Goal: Task Accomplishment & Management: Use online tool/utility

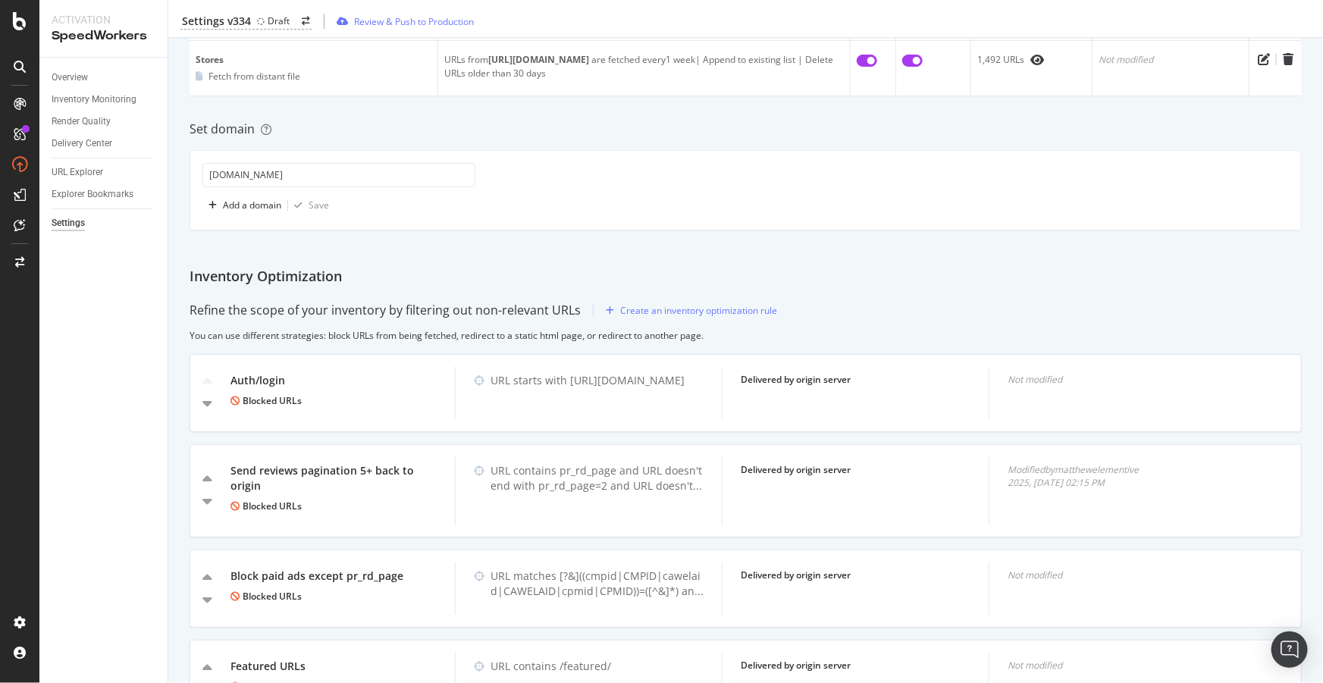
scroll to position [2275, 0]
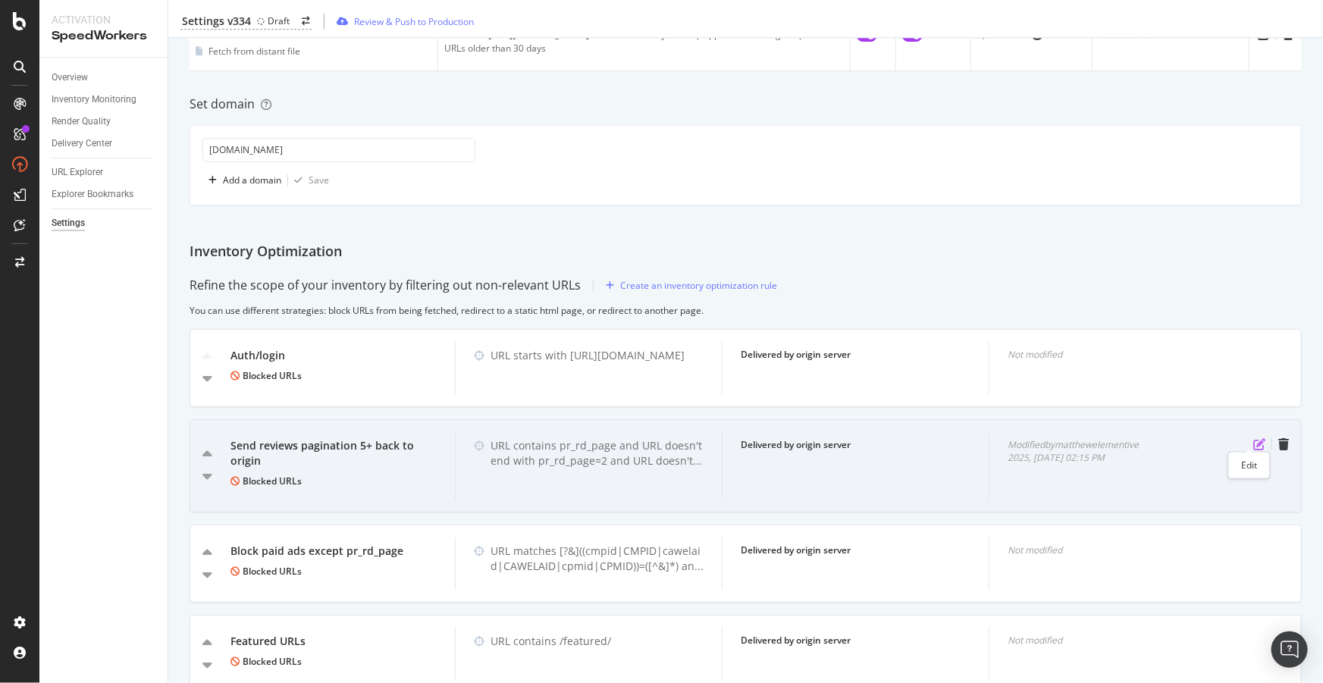
click at [1254, 438] on icon "pen-to-square" at bounding box center [1260, 444] width 12 height 12
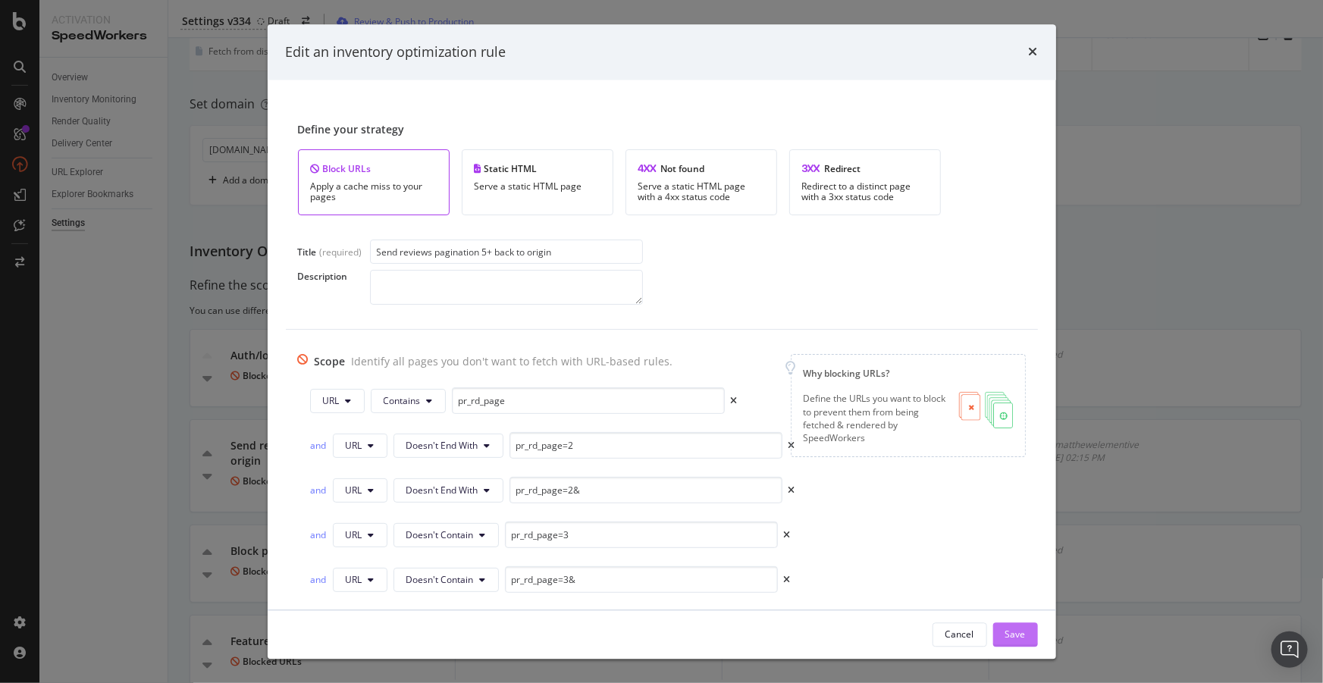
click at [1015, 639] on div "Save" at bounding box center [1016, 634] width 20 height 13
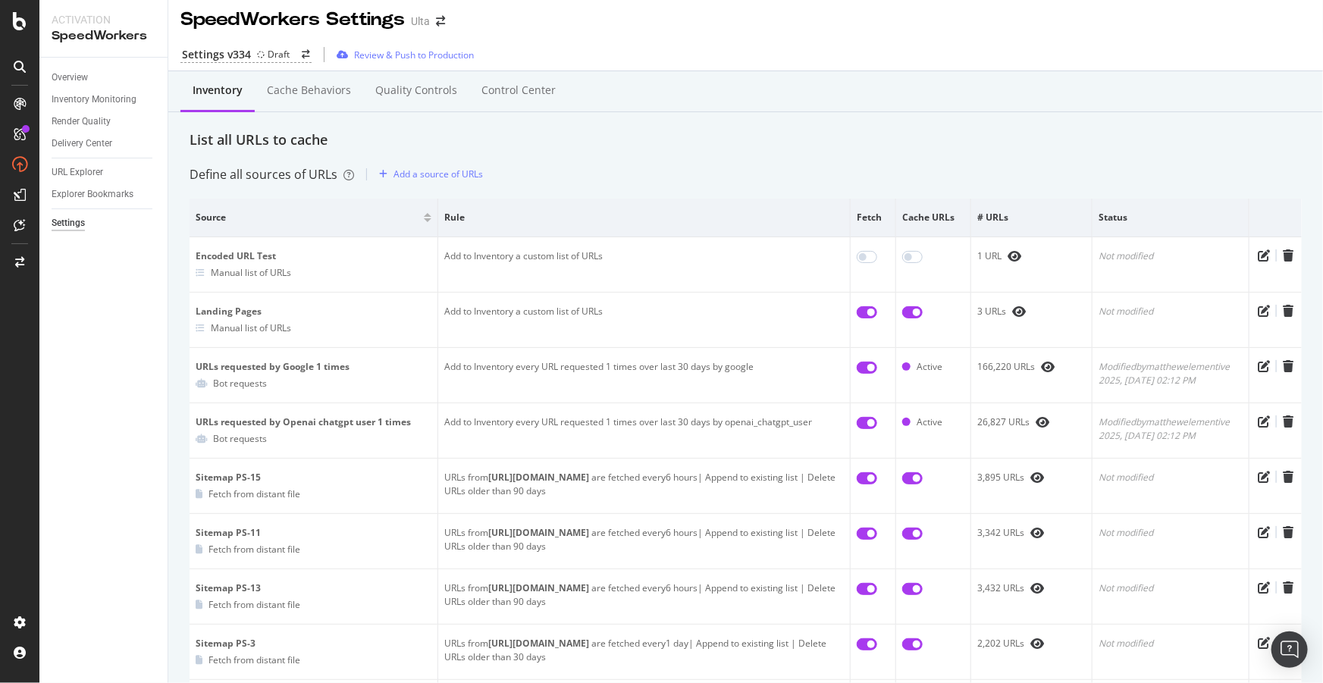
scroll to position [0, 0]
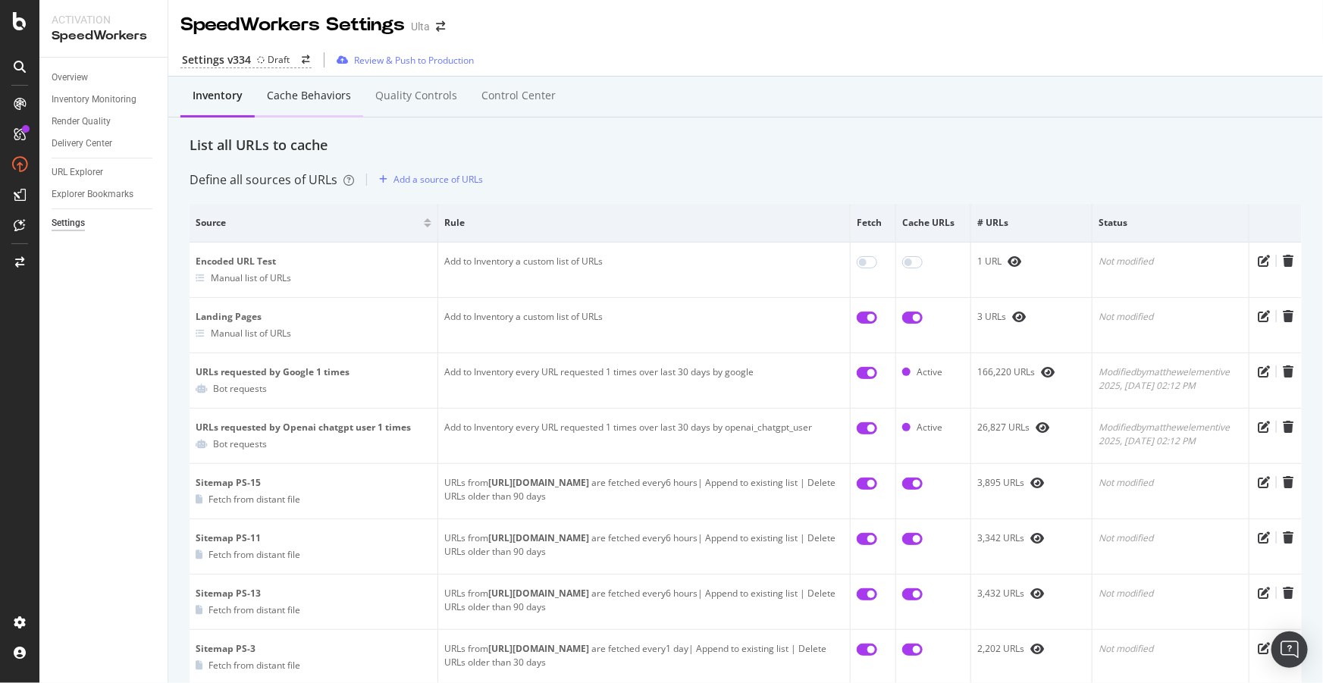
click at [300, 99] on div "Cache behaviors" at bounding box center [309, 95] width 84 height 15
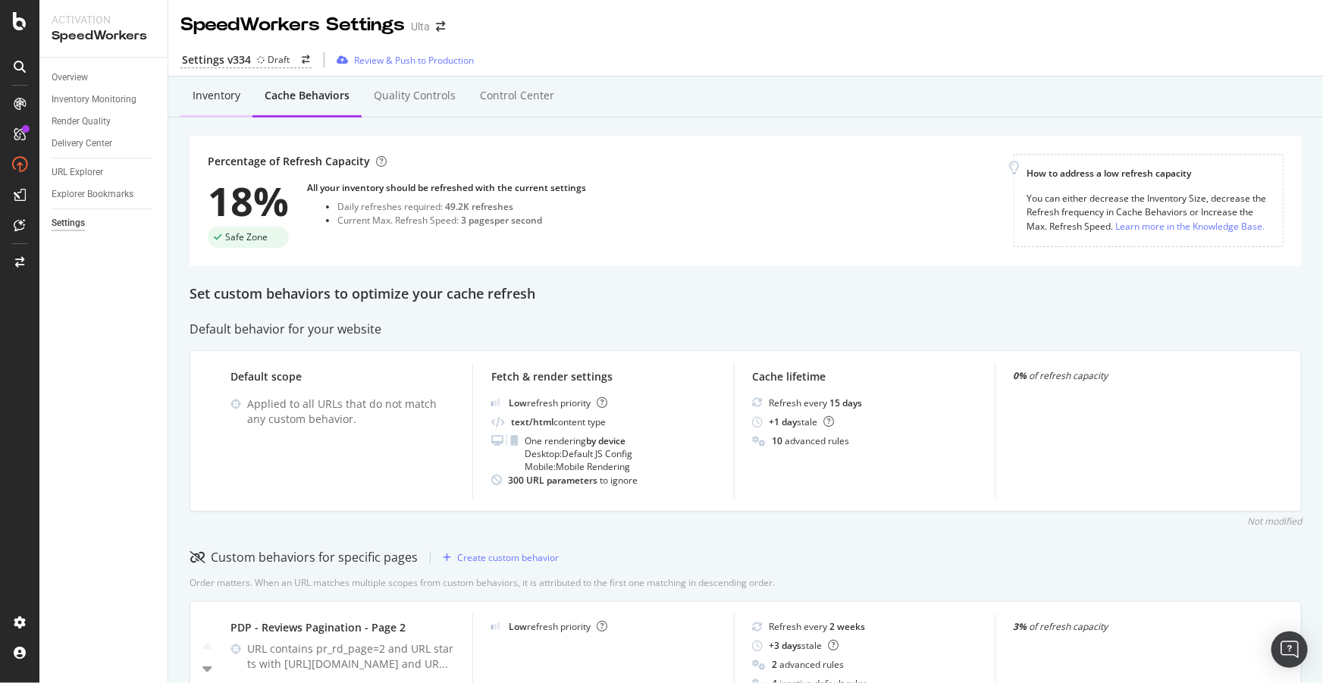
click at [231, 106] on div "Inventory" at bounding box center [216, 97] width 72 height 42
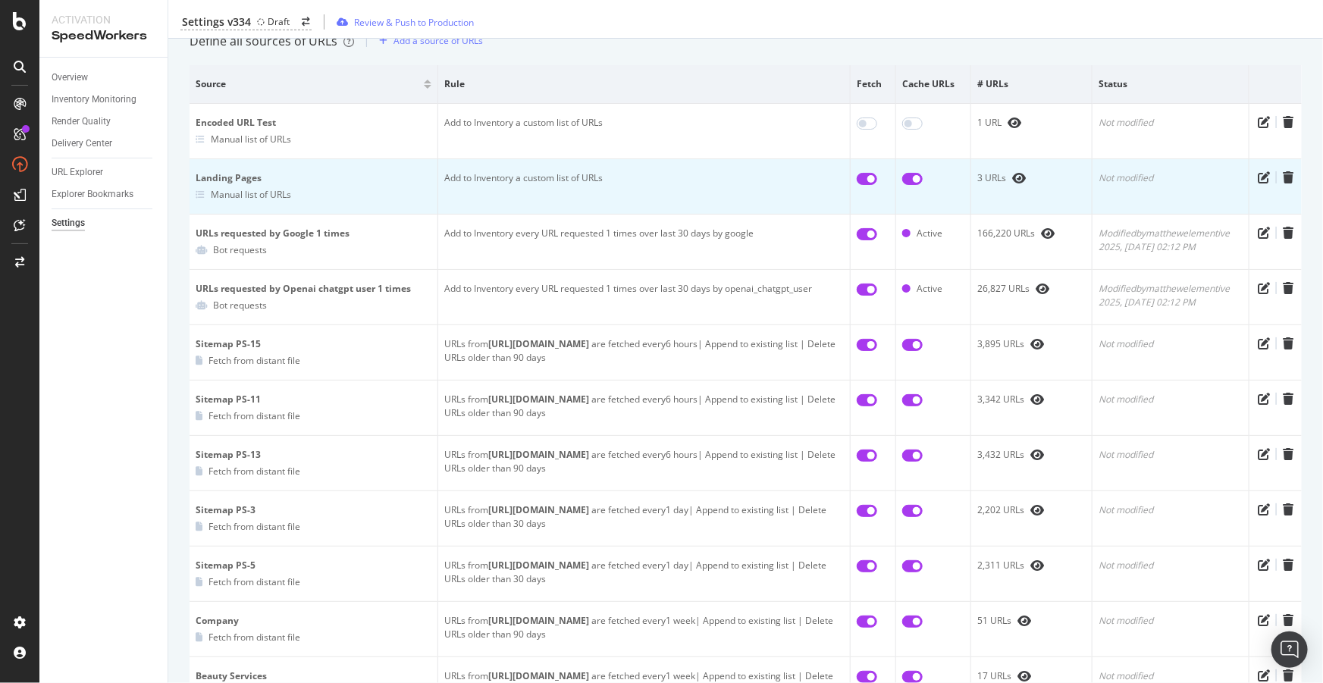
scroll to position [206, 0]
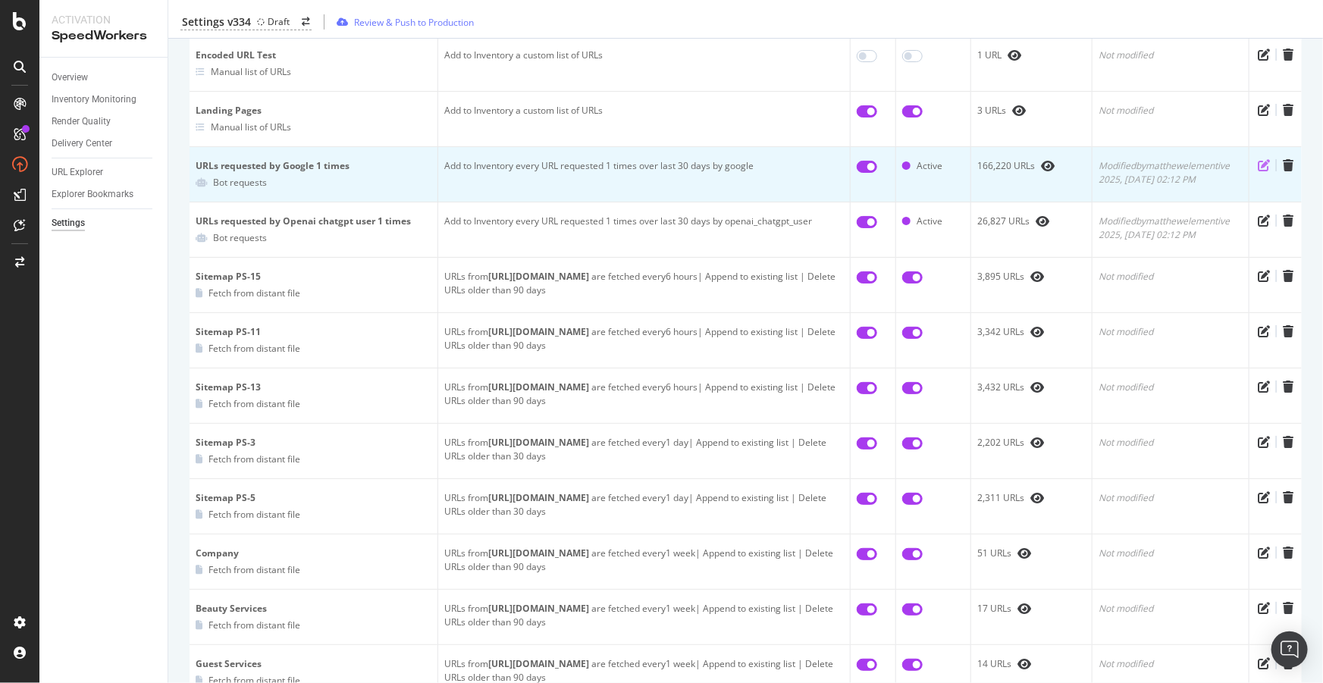
click at [1258, 162] on icon "pen-to-square" at bounding box center [1264, 165] width 12 height 12
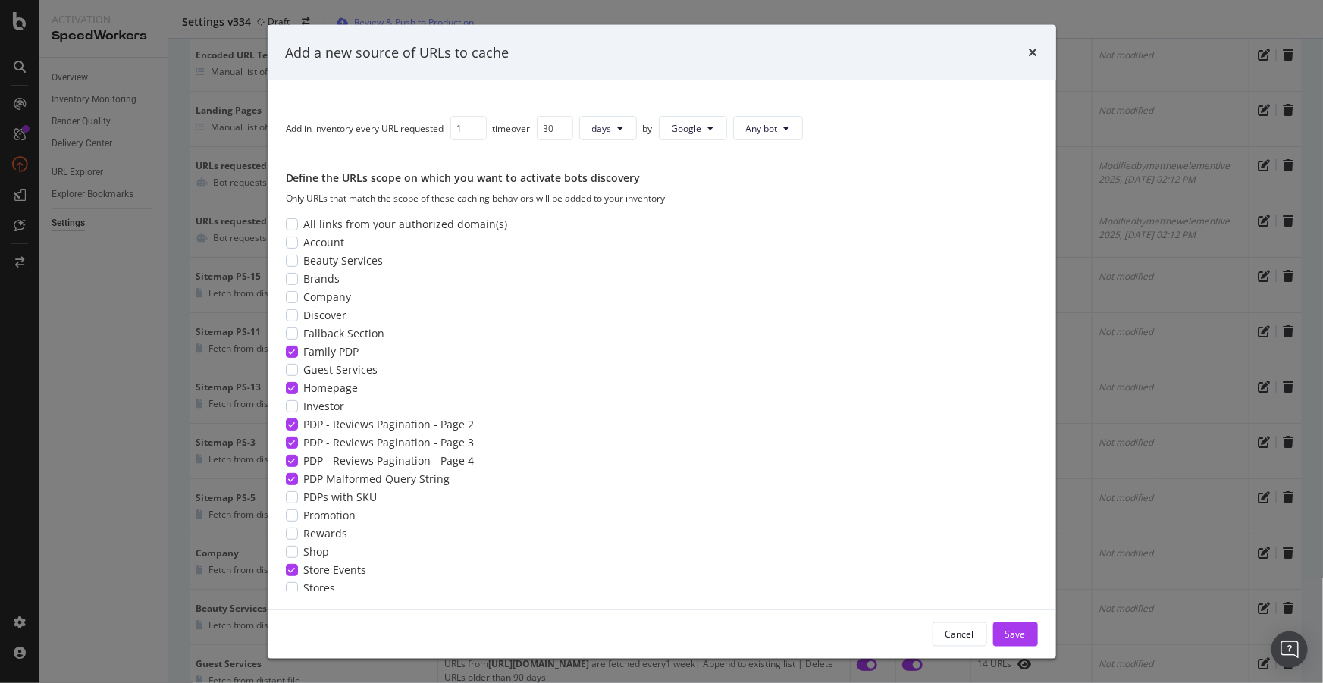
scroll to position [163, 0]
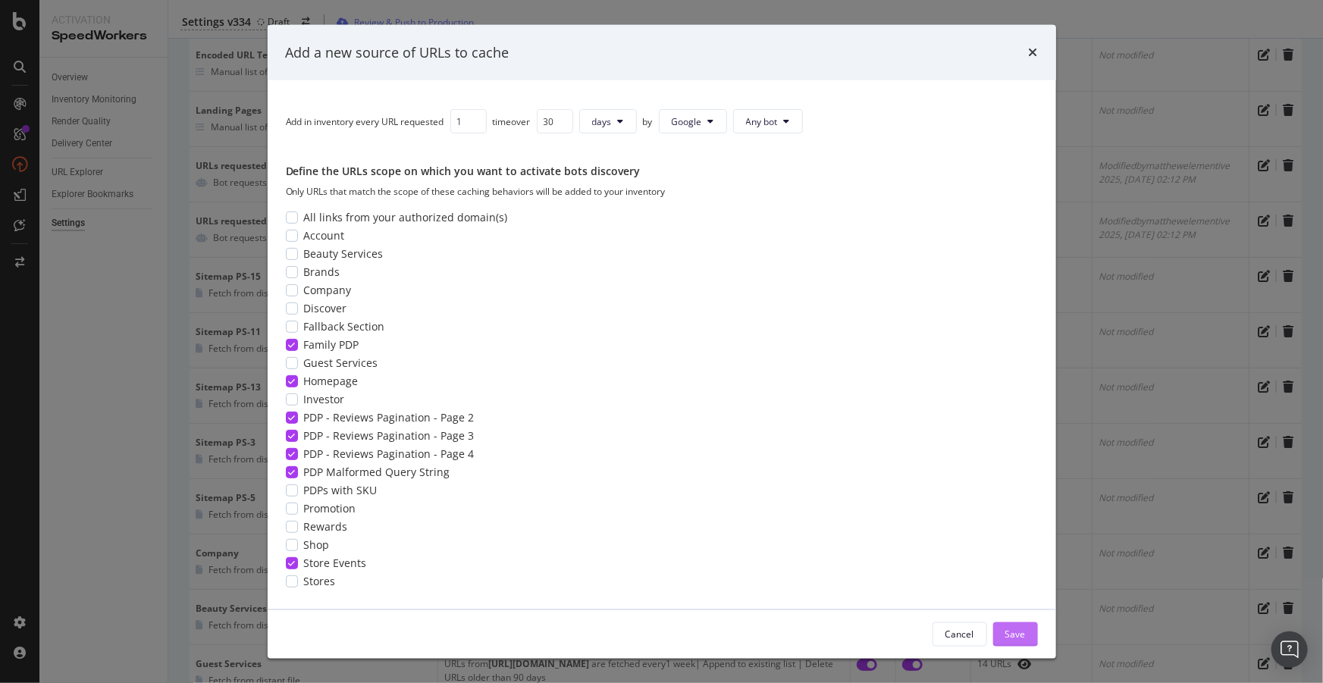
click at [1025, 632] on div "Save" at bounding box center [1016, 634] width 20 height 13
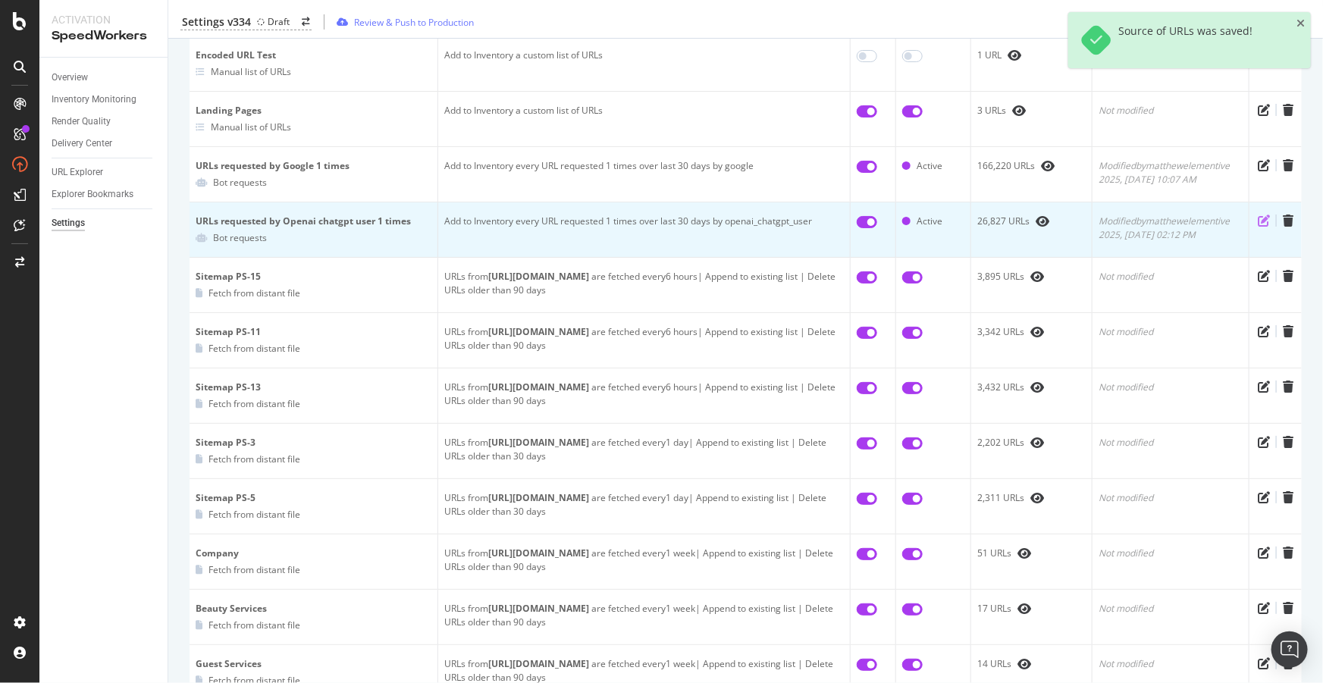
click at [1258, 218] on icon "pen-to-square" at bounding box center [1264, 221] width 12 height 12
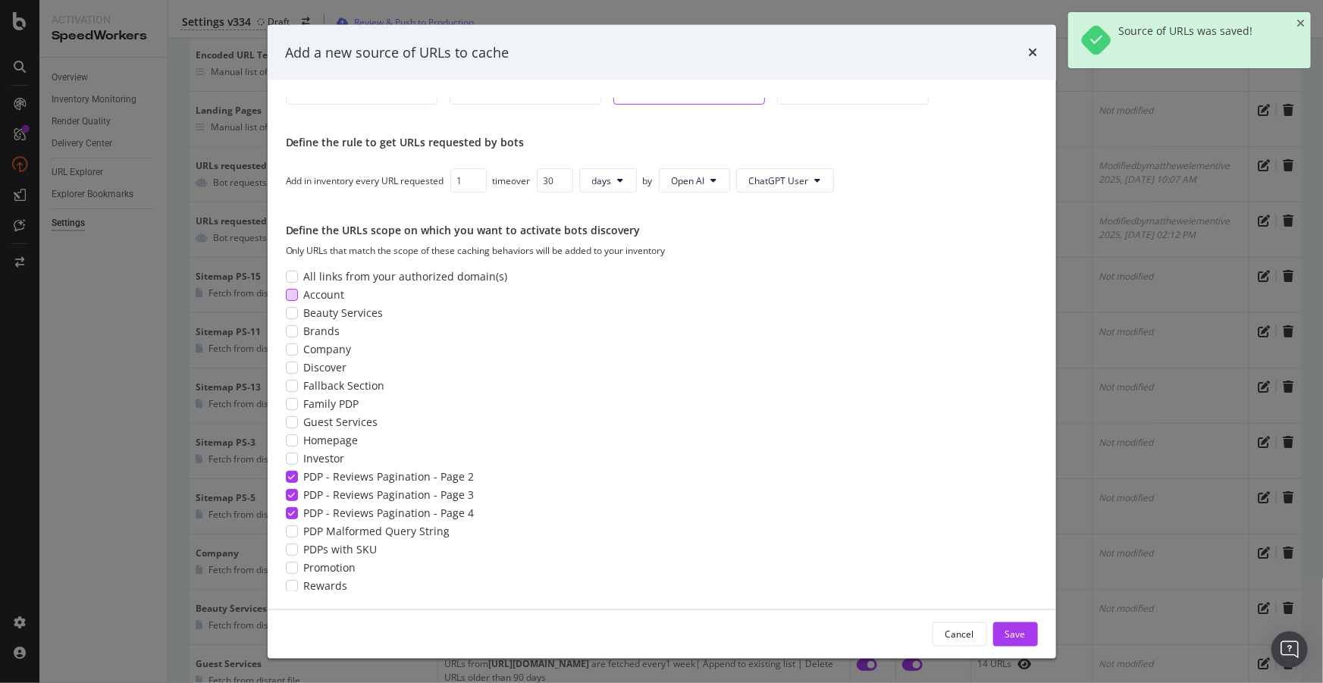
scroll to position [137, 0]
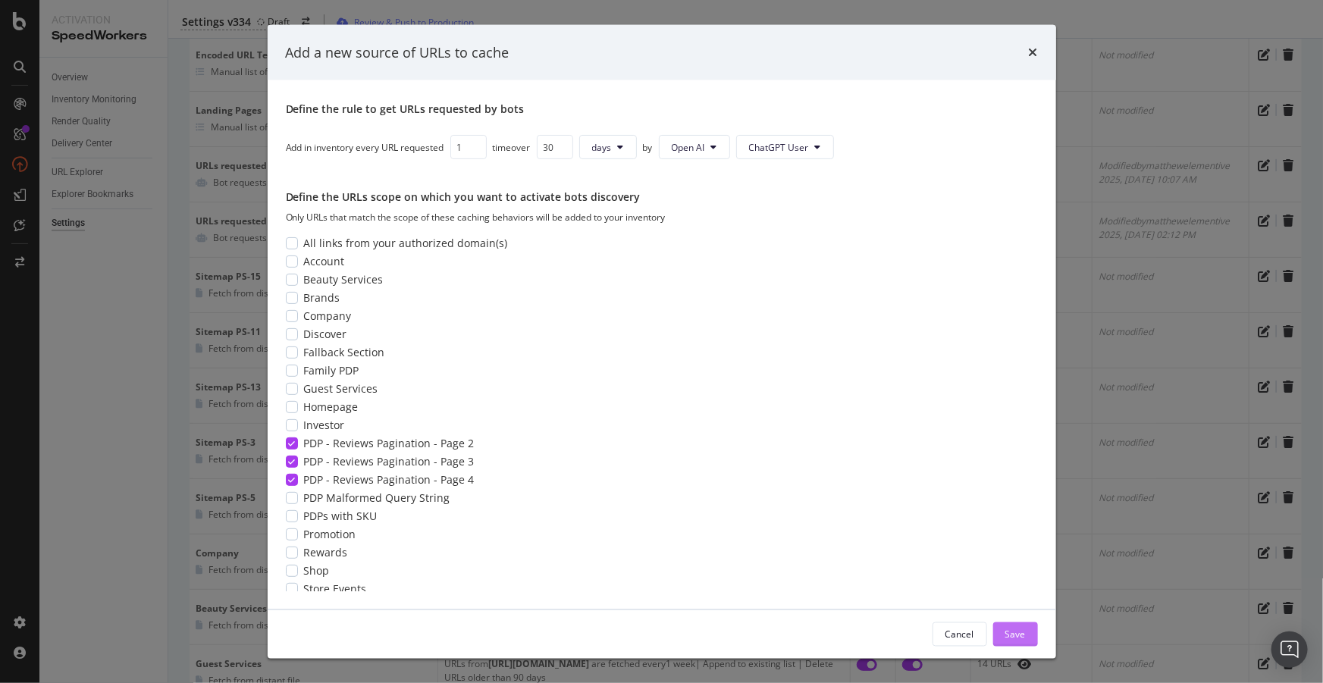
click at [1031, 638] on button "Save" at bounding box center [1015, 635] width 45 height 24
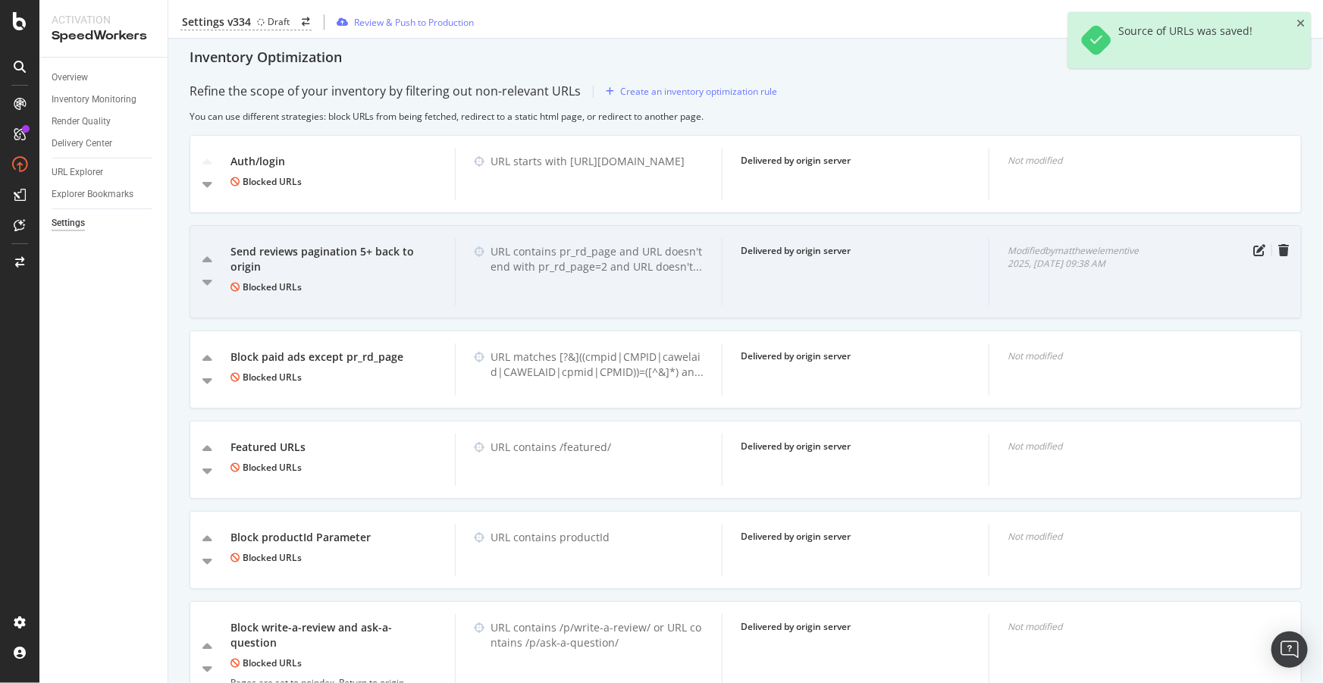
scroll to position [2412, 0]
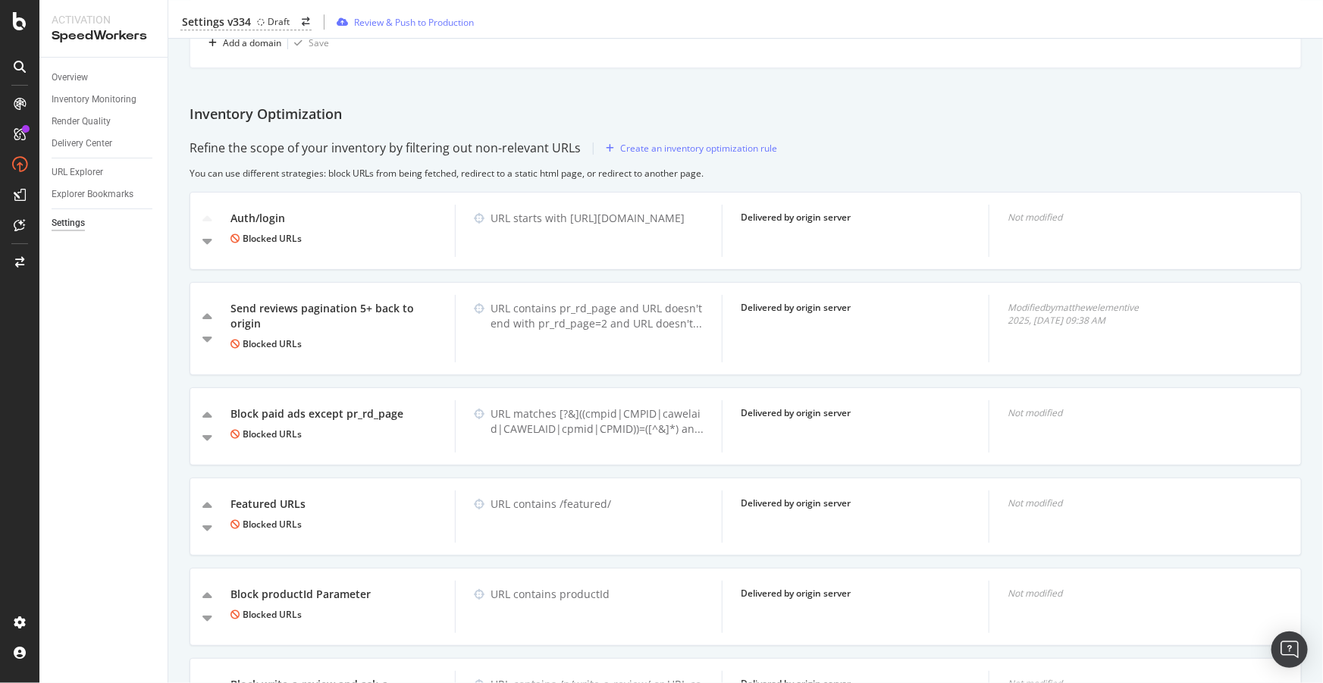
drag, startPoint x: 1252, startPoint y: 301, endPoint x: 1077, endPoint y: 268, distance: 178.3
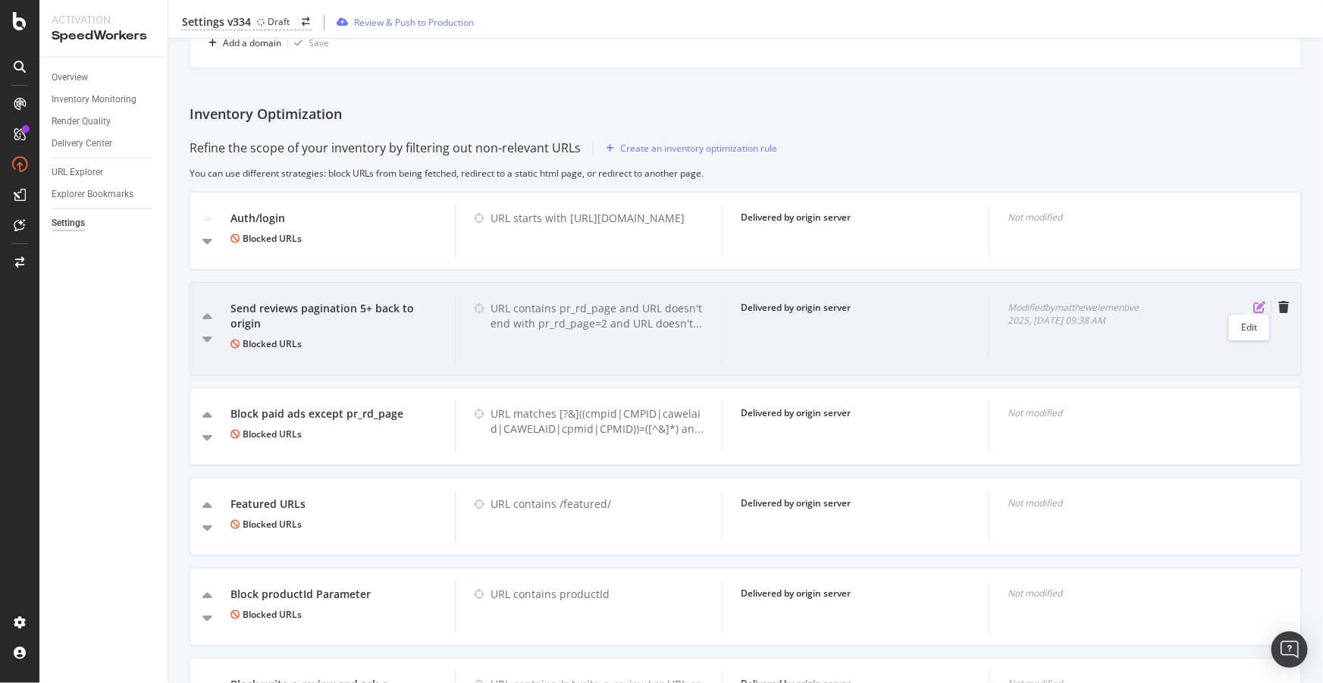
click at [1254, 303] on icon "pen-to-square" at bounding box center [1260, 307] width 12 height 12
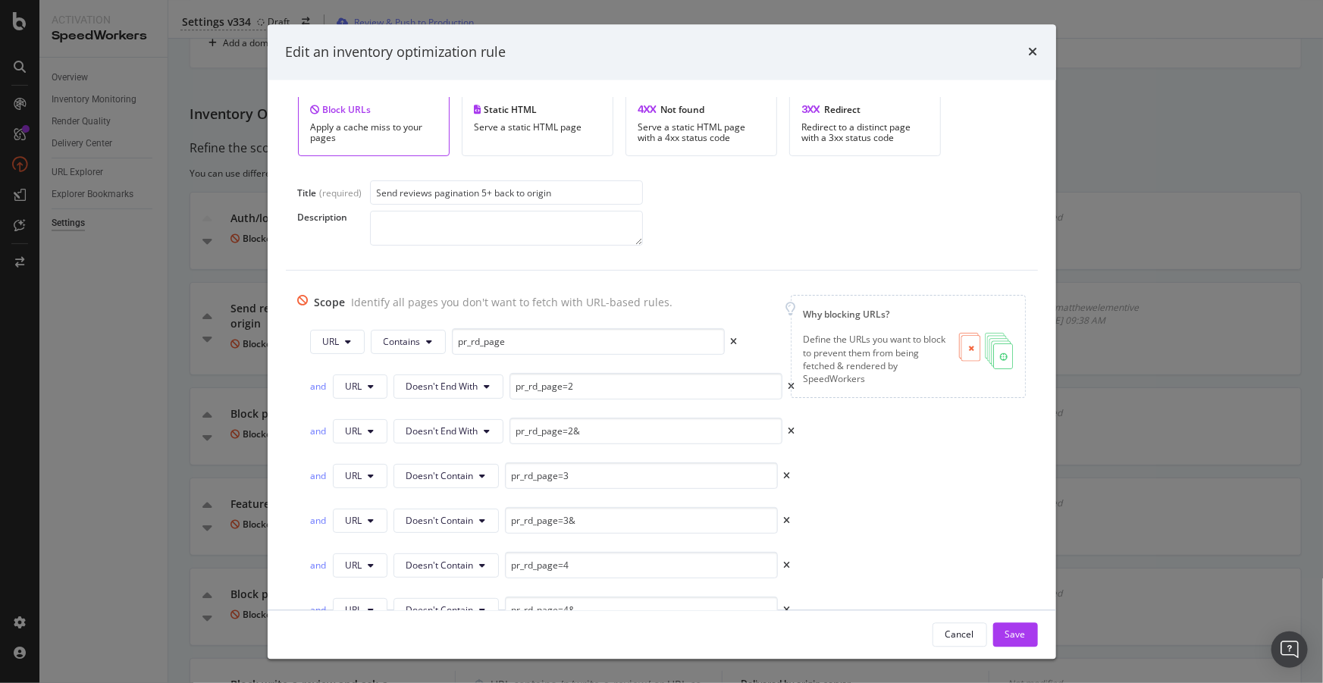
scroll to position [106, 0]
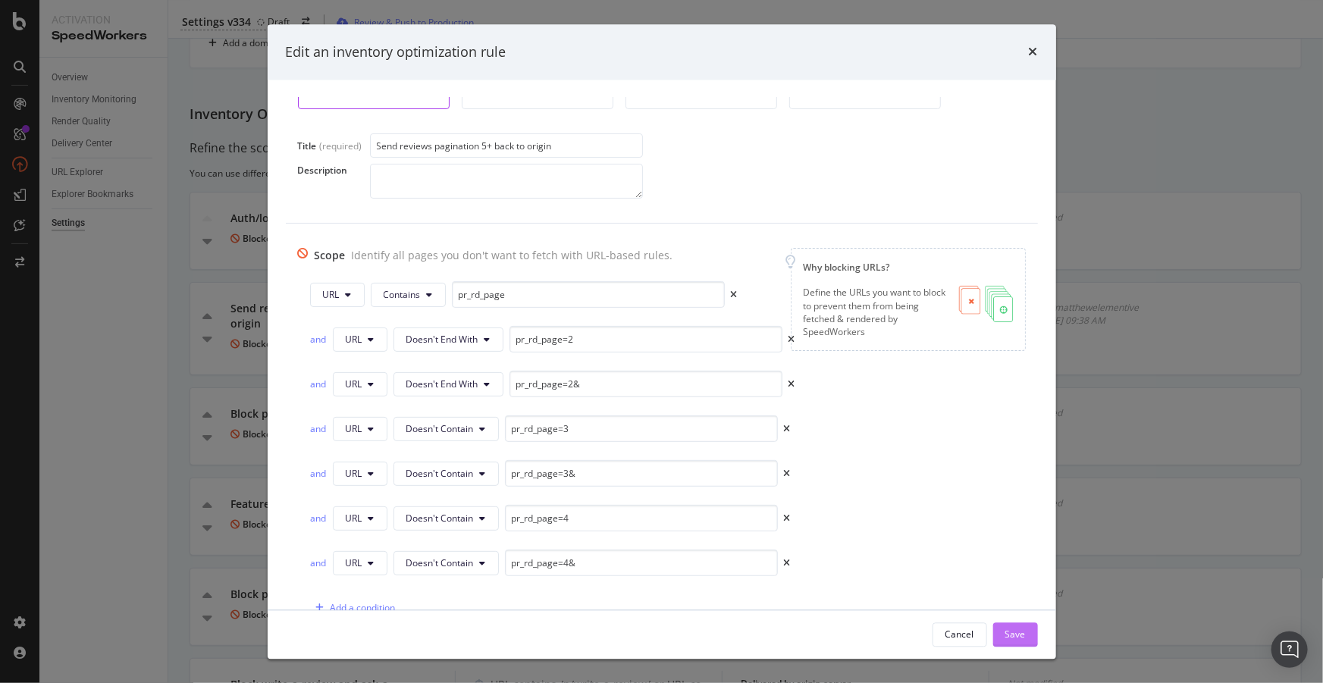
click at [1028, 634] on button "Save" at bounding box center [1015, 635] width 45 height 24
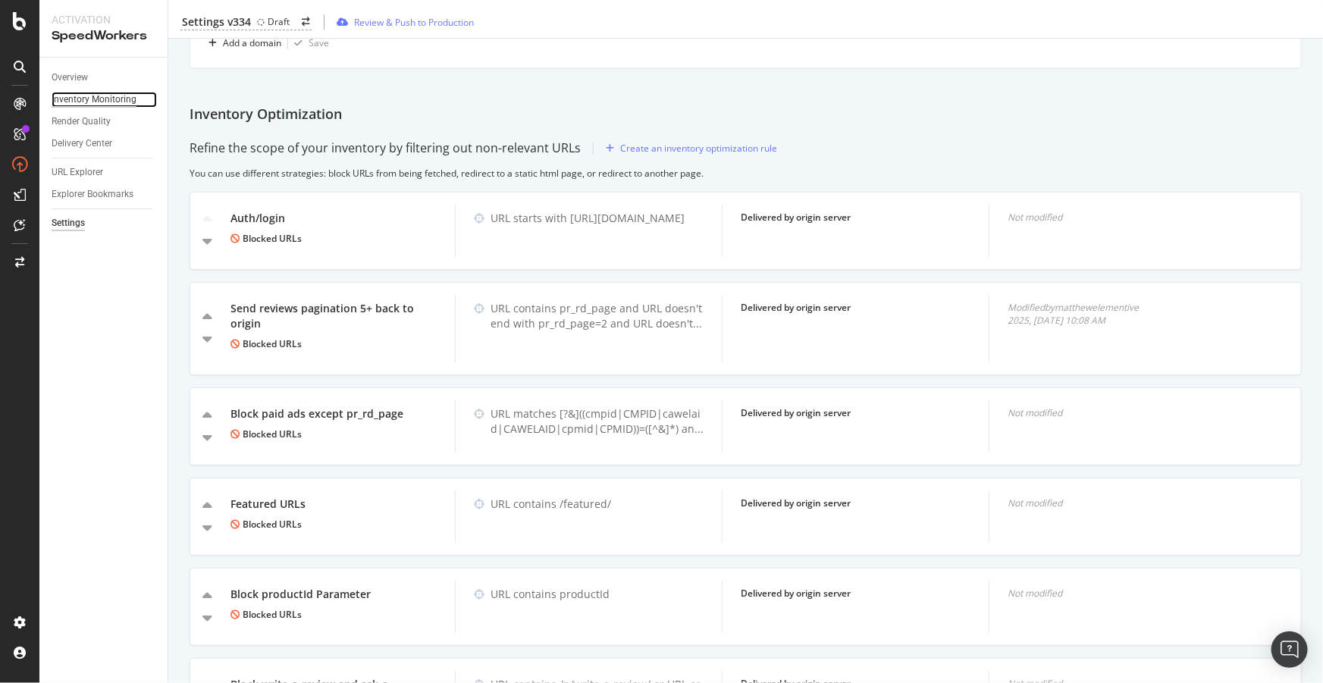
click at [96, 102] on div "Inventory Monitoring" at bounding box center [94, 100] width 85 height 16
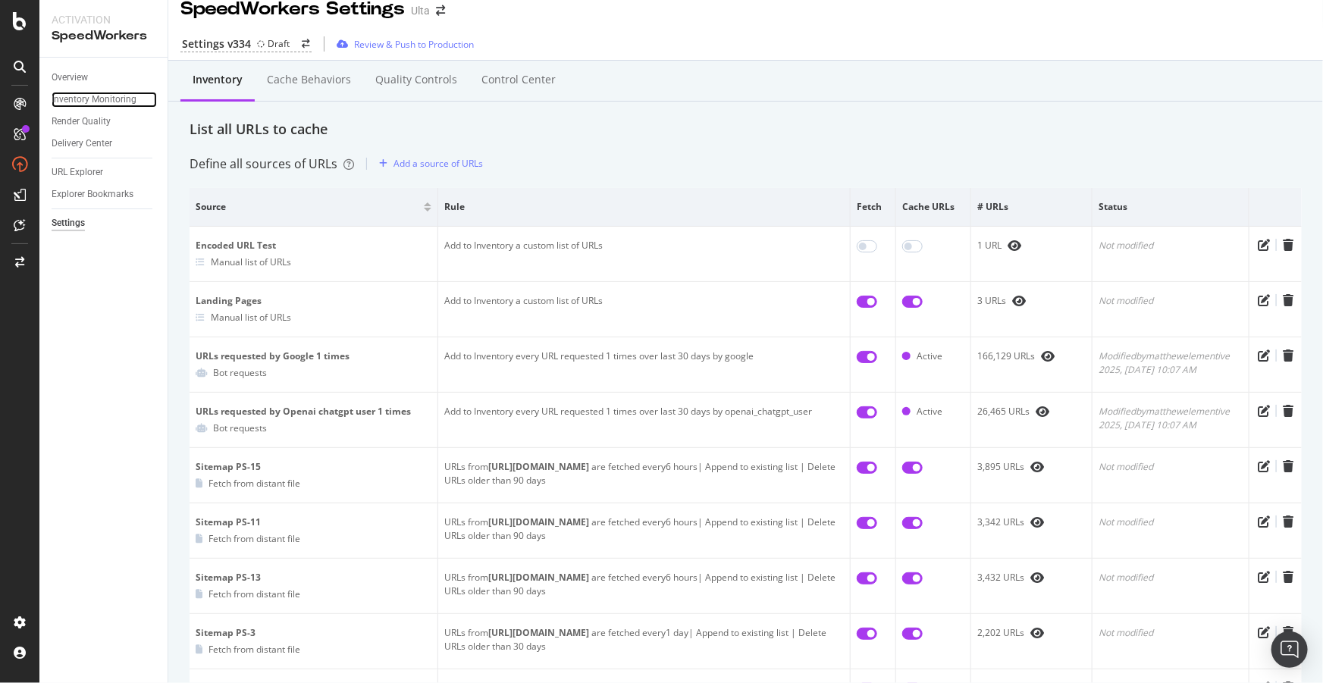
scroll to position [0, 0]
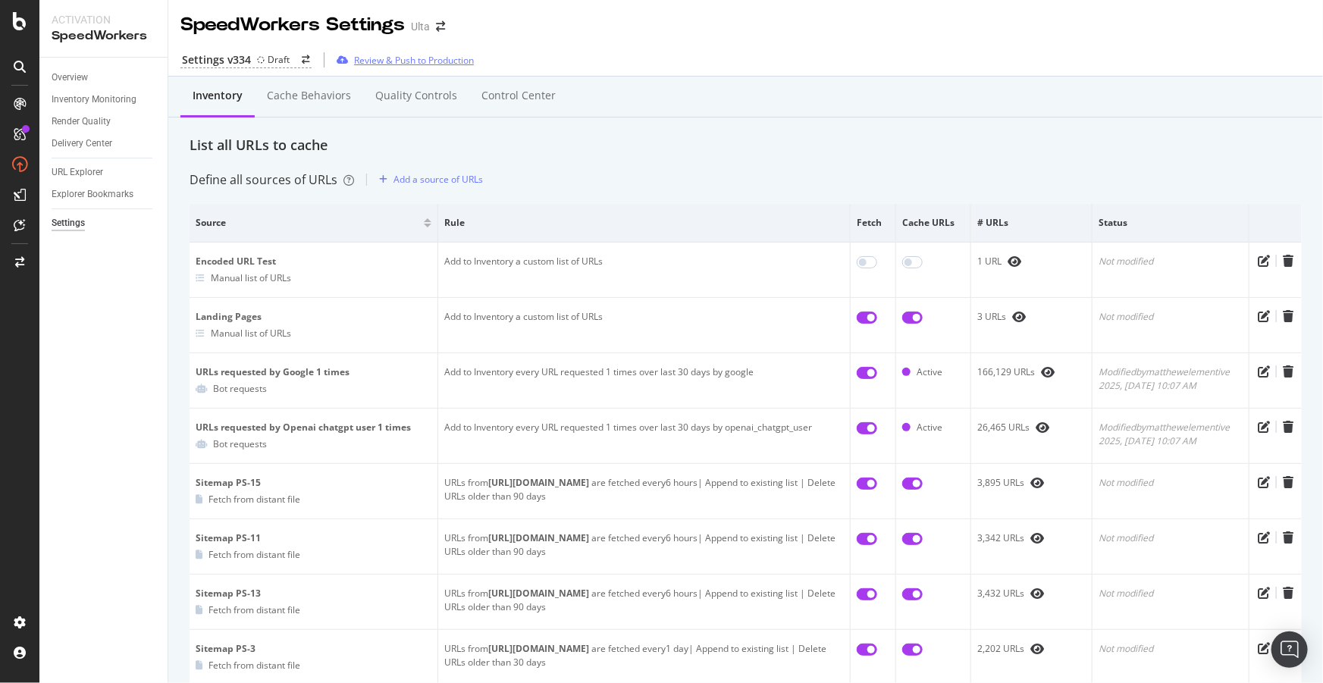
click at [396, 56] on div "Review & Push to Production" at bounding box center [414, 60] width 120 height 13
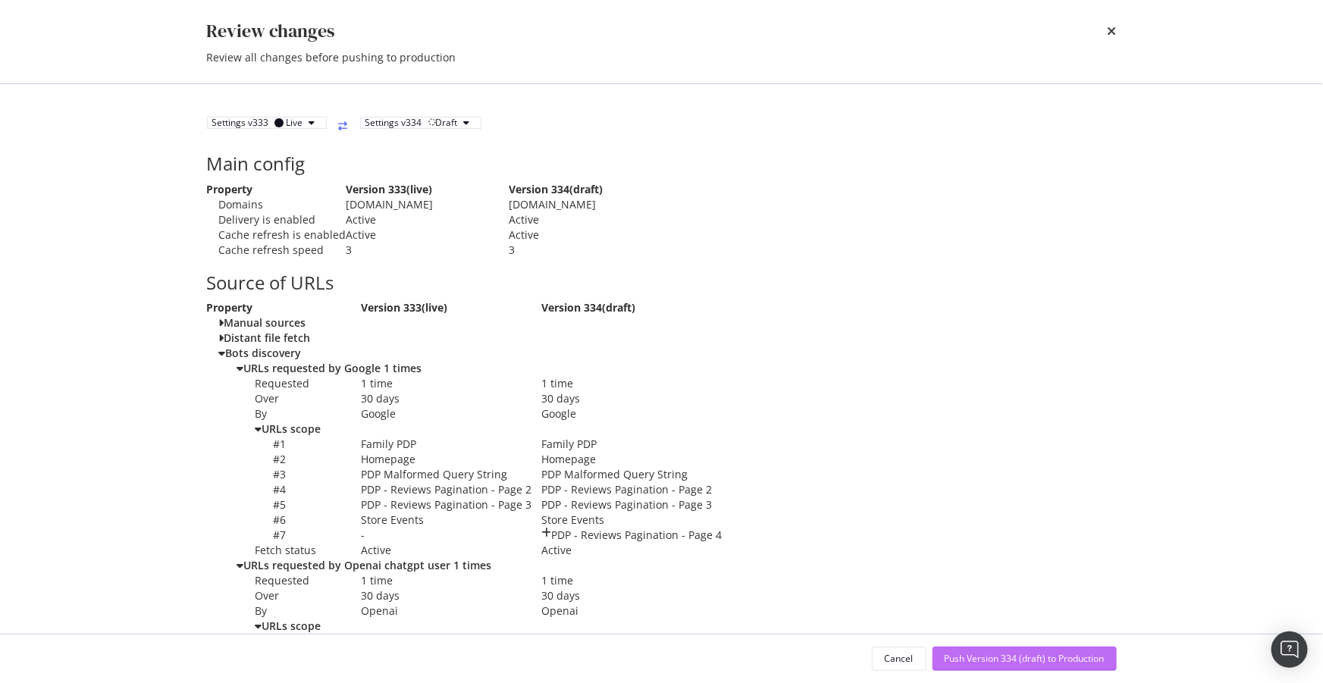
click at [1028, 655] on div "Push Version 334 (draft) to Production" at bounding box center [1025, 658] width 160 height 13
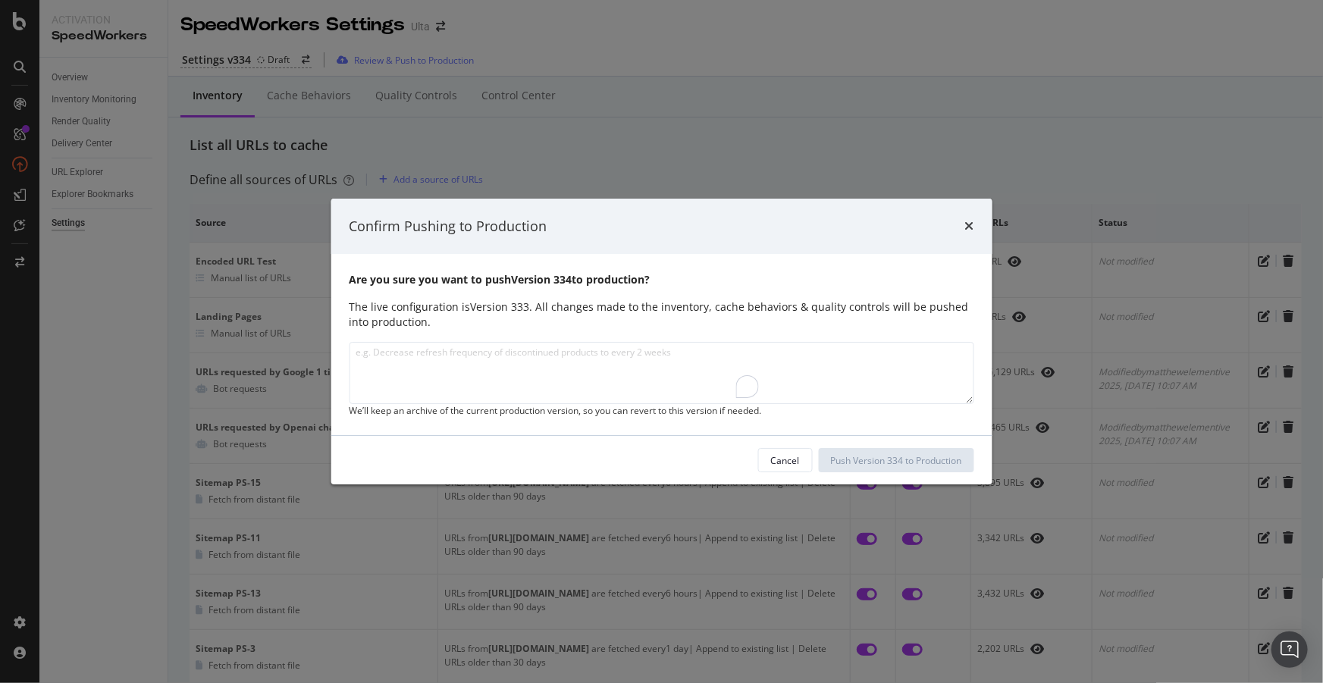
click at [689, 373] on textarea "To enrich screen reader interactions, please activate Accessibility in Grammarl…" at bounding box center [662, 373] width 626 height 62
type textarea "Adding page 4 to the cache"
click at [831, 472] on div "Push Version 334 to Production" at bounding box center [896, 460] width 131 height 23
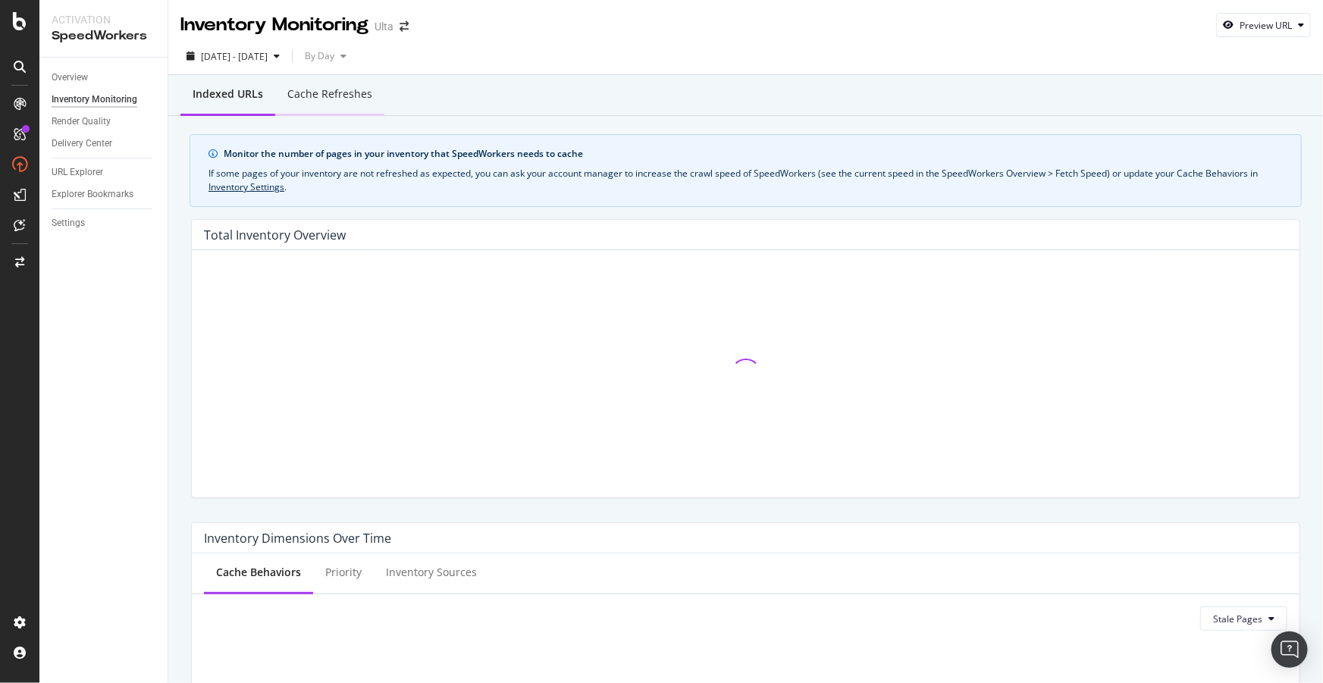
click at [303, 86] on div "Cache refreshes" at bounding box center [329, 93] width 85 height 15
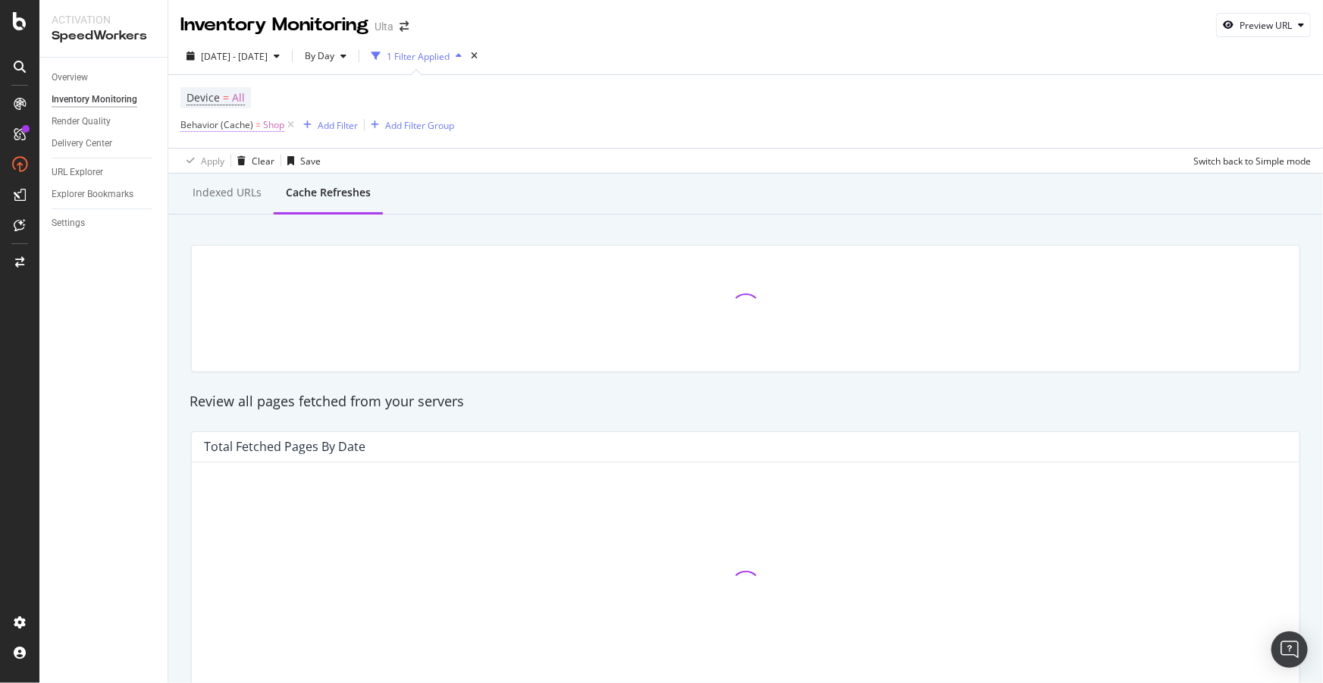
click at [258, 124] on span "=" at bounding box center [258, 124] width 5 height 13
click at [221, 159] on span "Equal to" at bounding box center [211, 160] width 34 height 13
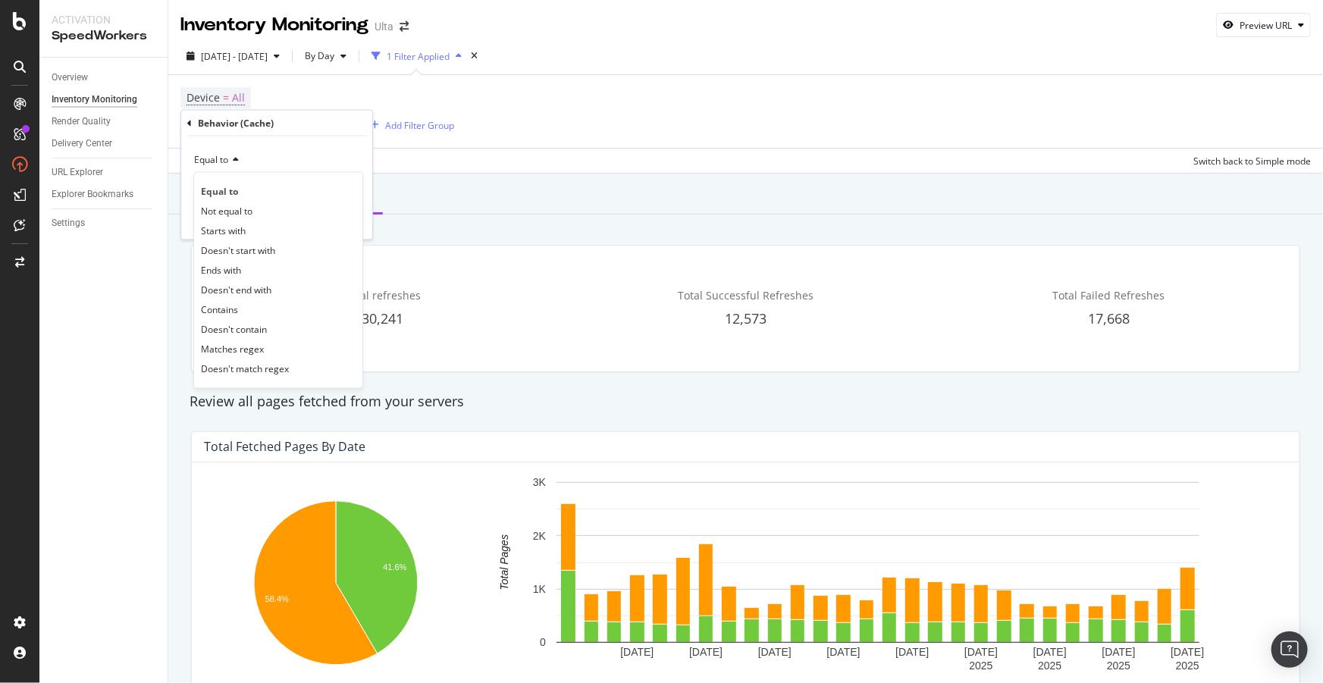
click at [216, 311] on span "Contains" at bounding box center [219, 309] width 37 height 13
click at [269, 176] on input "text" at bounding box center [276, 188] width 165 height 24
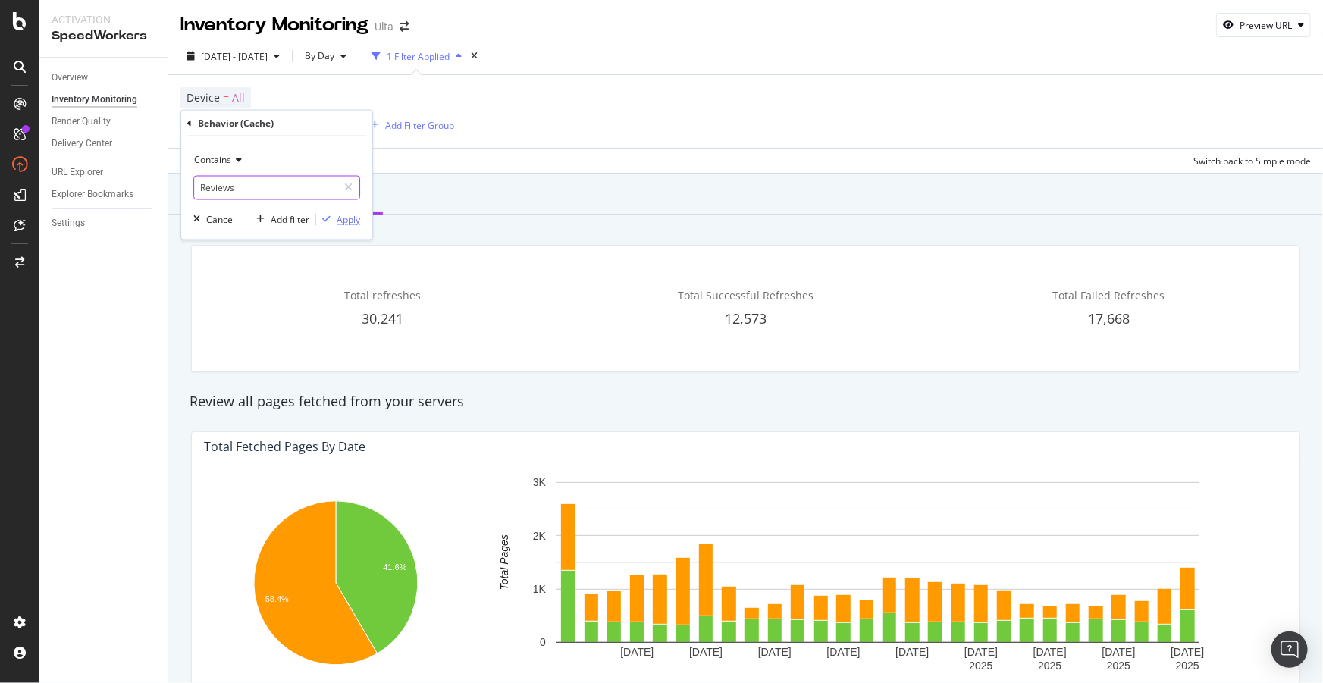
type input "Reviews"
click at [342, 213] on div "Apply" at bounding box center [349, 219] width 24 height 13
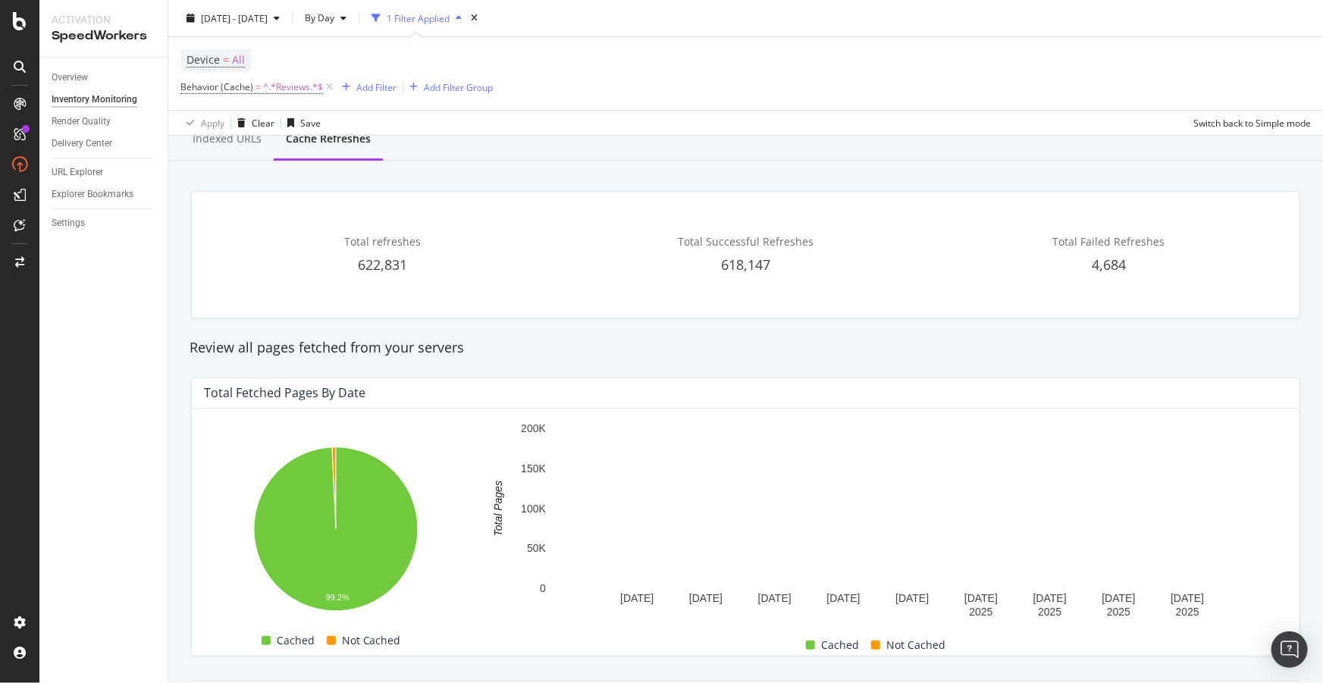
scroll to position [275, 0]
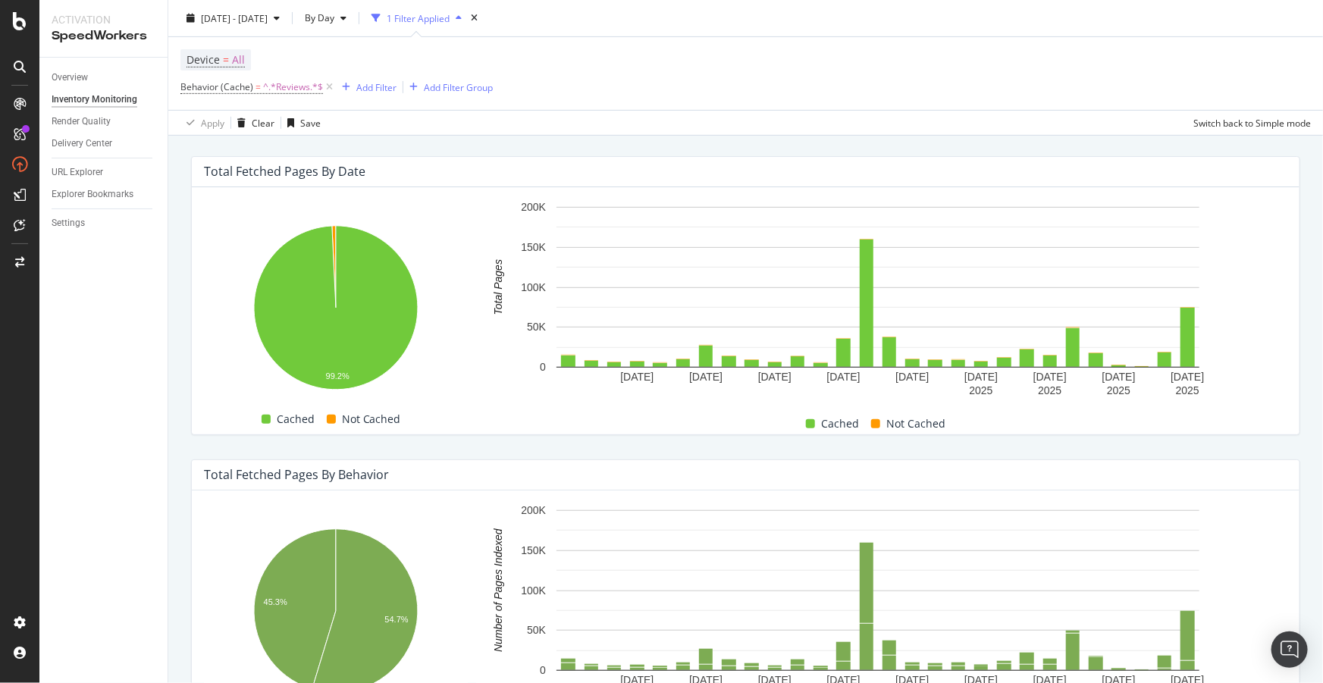
click at [1016, 137] on div "Review all pages fetched from your servers" at bounding box center [746, 126] width 1128 height 35
click at [1257, 350] on rect "A chart." at bounding box center [878, 299] width 804 height 201
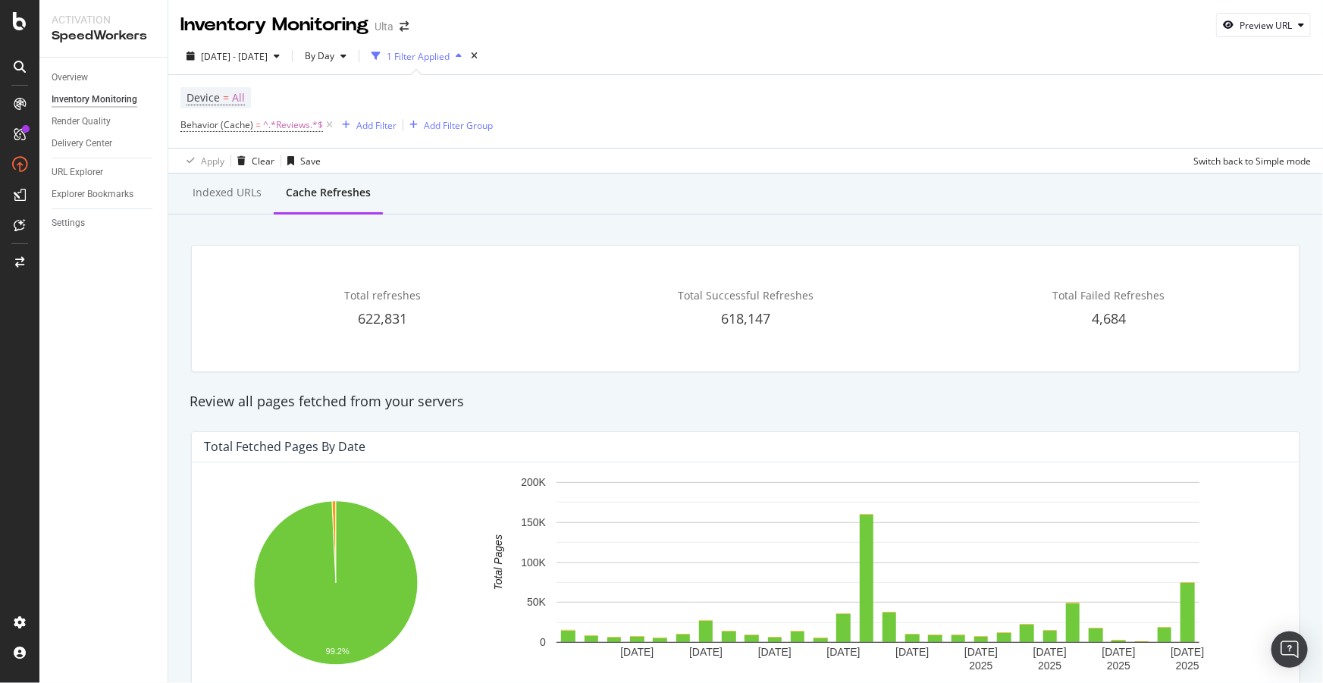
scroll to position [0, 0]
click at [217, 199] on div "Indexed URLs" at bounding box center [227, 192] width 69 height 15
